Goal: Information Seeking & Learning: Learn about a topic

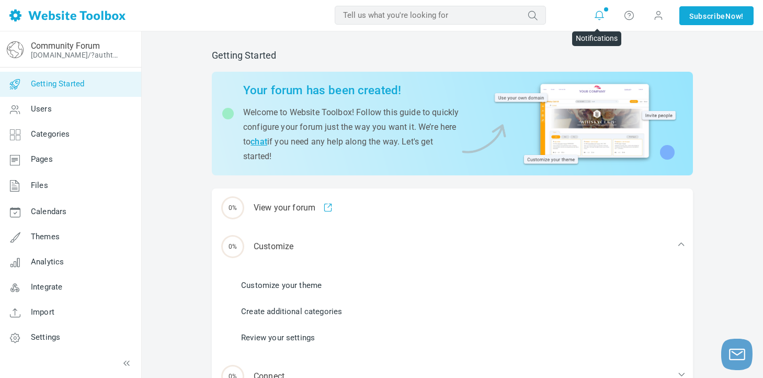
click at [600, 13] on icon at bounding box center [599, 15] width 10 height 10
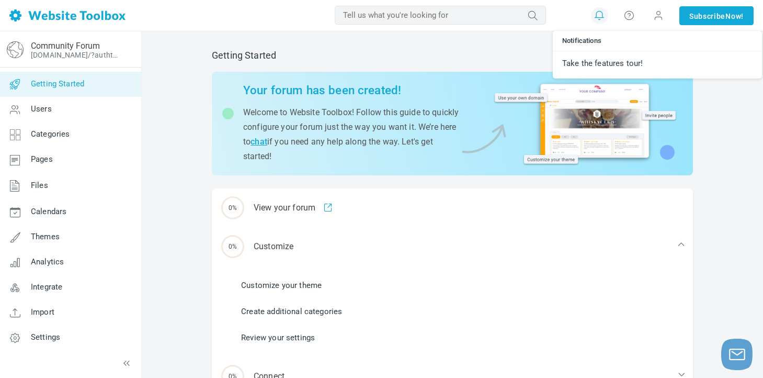
click at [725, 205] on div "Getting Started Your forum has been created! Welcome to Website Toolbox! Follow…" at bounding box center [452, 274] width 621 height 486
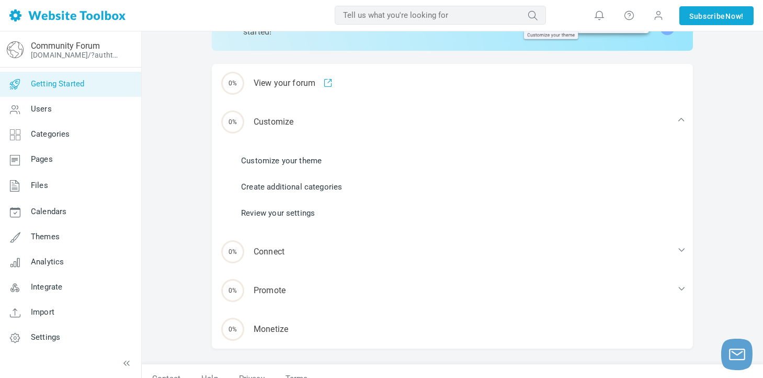
scroll to position [140, 0]
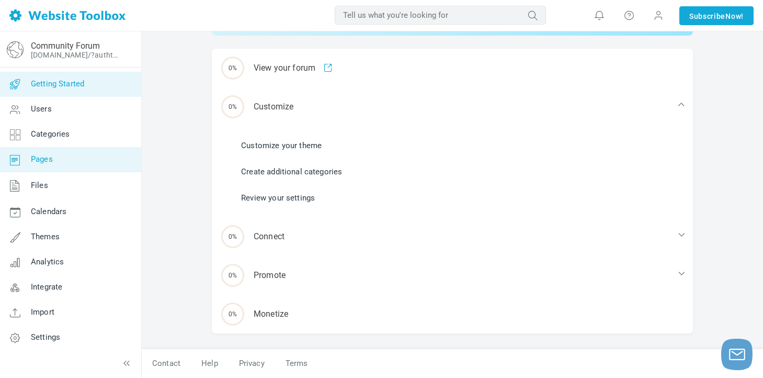
click at [35, 163] on span "Pages" at bounding box center [42, 158] width 22 height 9
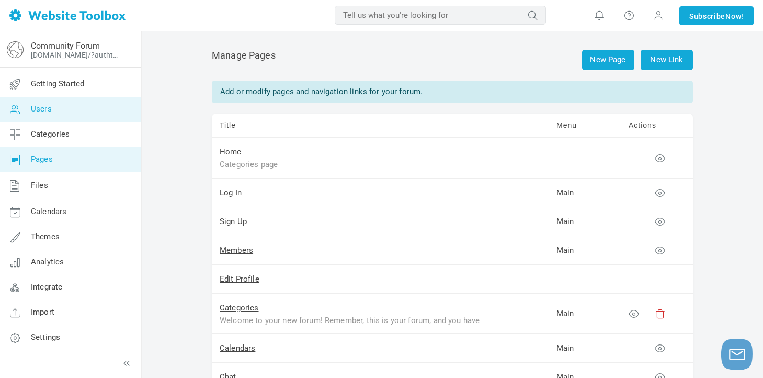
click at [58, 112] on link "Users" at bounding box center [70, 109] width 142 height 25
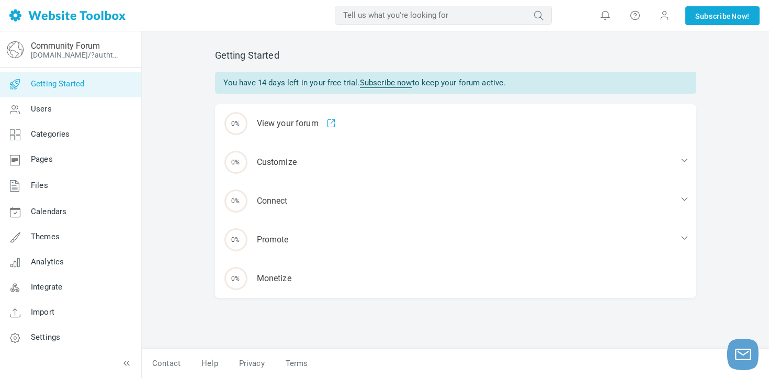
click at [382, 17] on input "text" at bounding box center [443, 15] width 217 height 19
type input "flexibility research"
click at [526, 13] on icon "submit" at bounding box center [538, 15] width 26 height 15
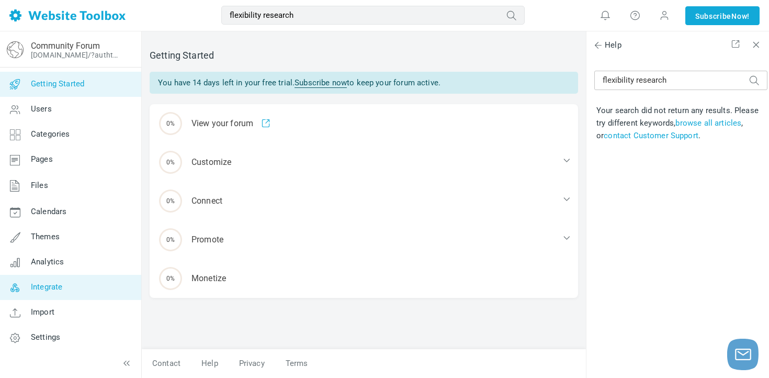
click at [84, 282] on link "Integrate" at bounding box center [70, 287] width 142 height 25
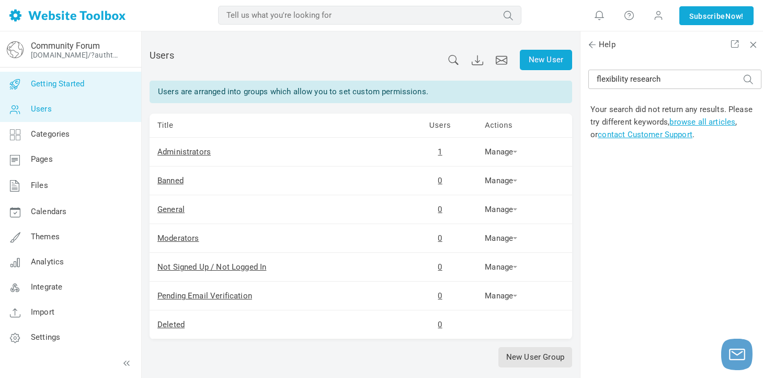
click at [75, 82] on span "Getting Started" at bounding box center [57, 83] width 53 height 9
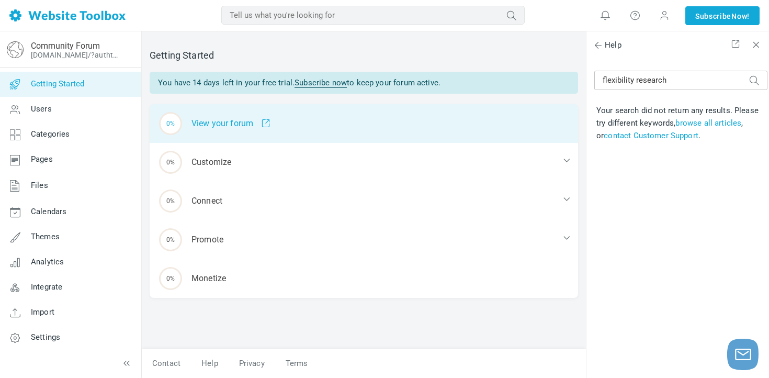
click at [216, 124] on div "0% View your forum" at bounding box center [364, 123] width 428 height 39
